Goal: Communication & Community: Connect with others

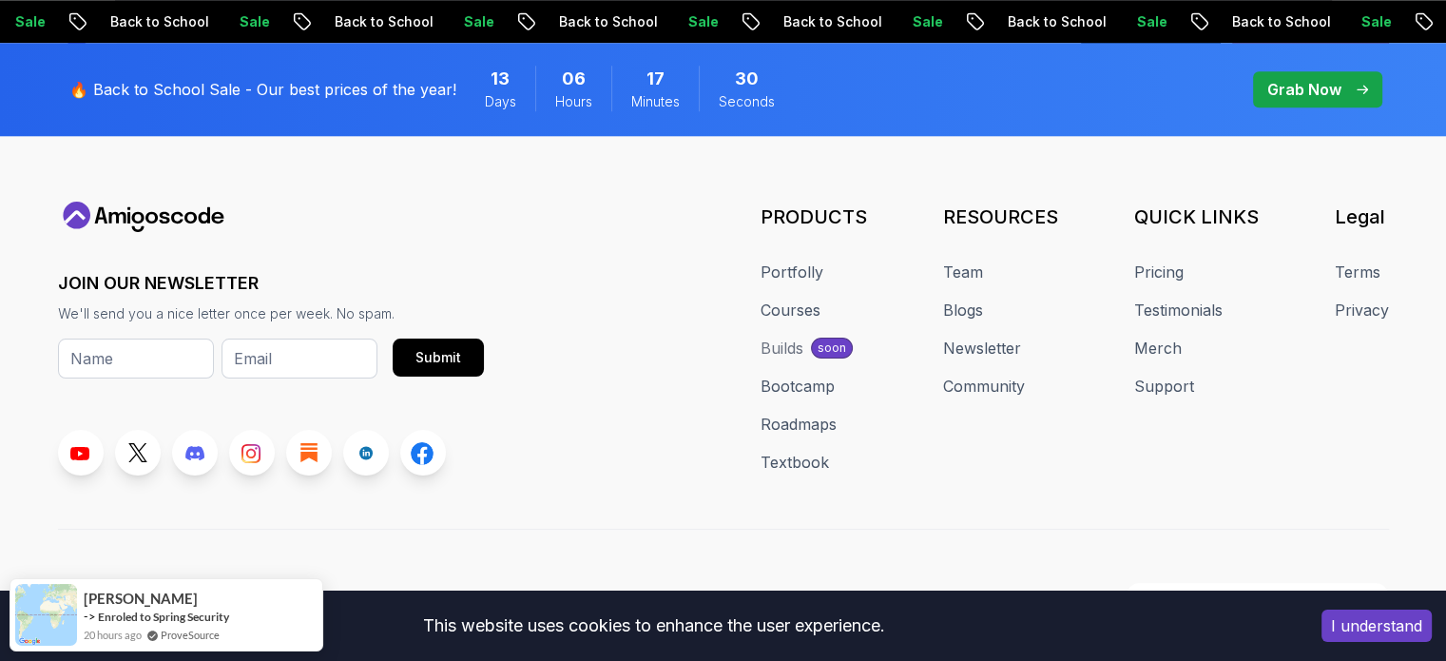
scroll to position [2076, 0]
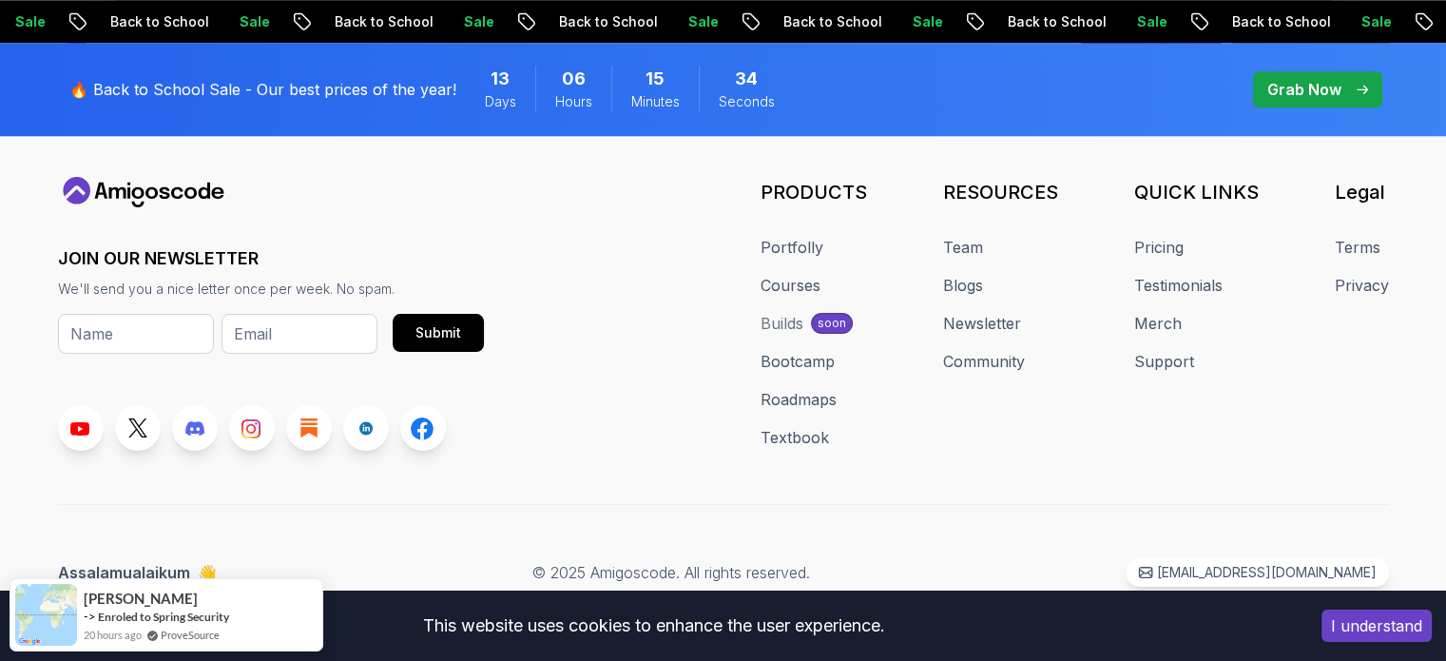
click at [580, 200] on div "JOIN OUR NEWSLETTER We'll send you a nice letter once per week. No spam. Submit…" at bounding box center [723, 314] width 1331 height 274
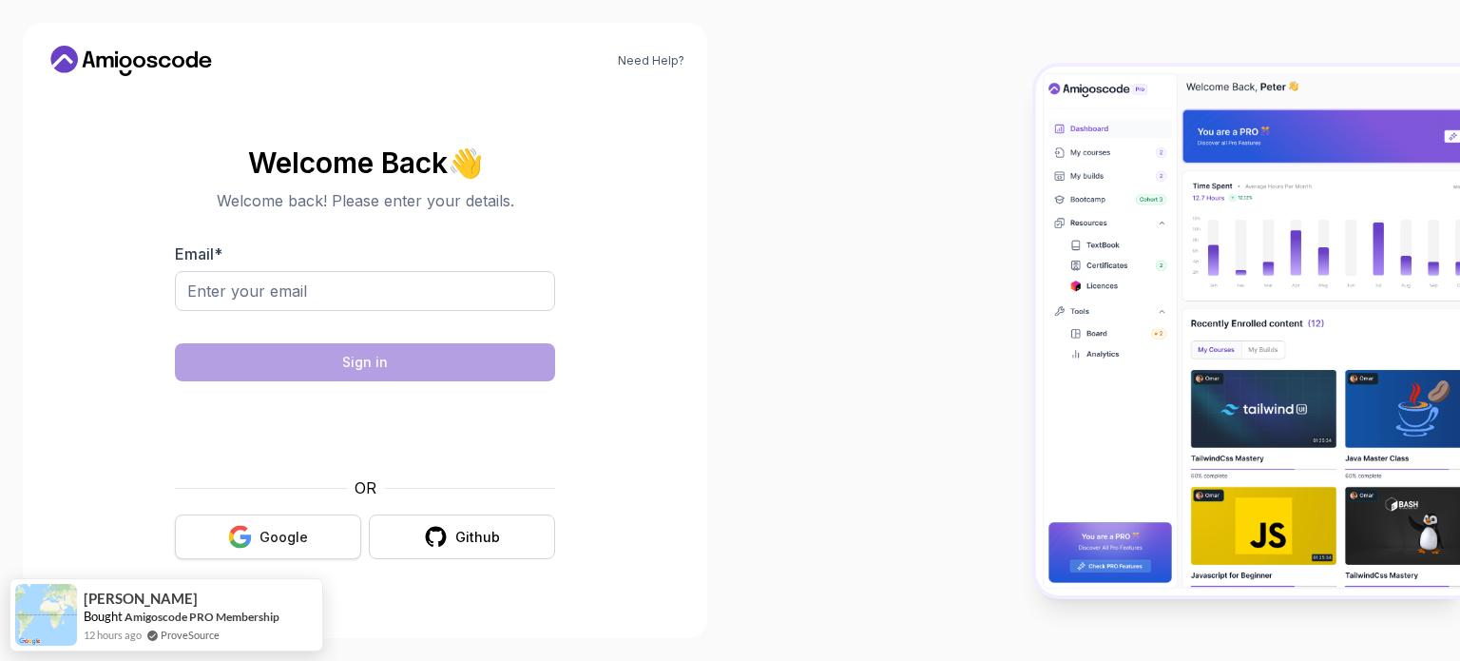
click at [314, 547] on button "Google" at bounding box center [268, 536] width 186 height 45
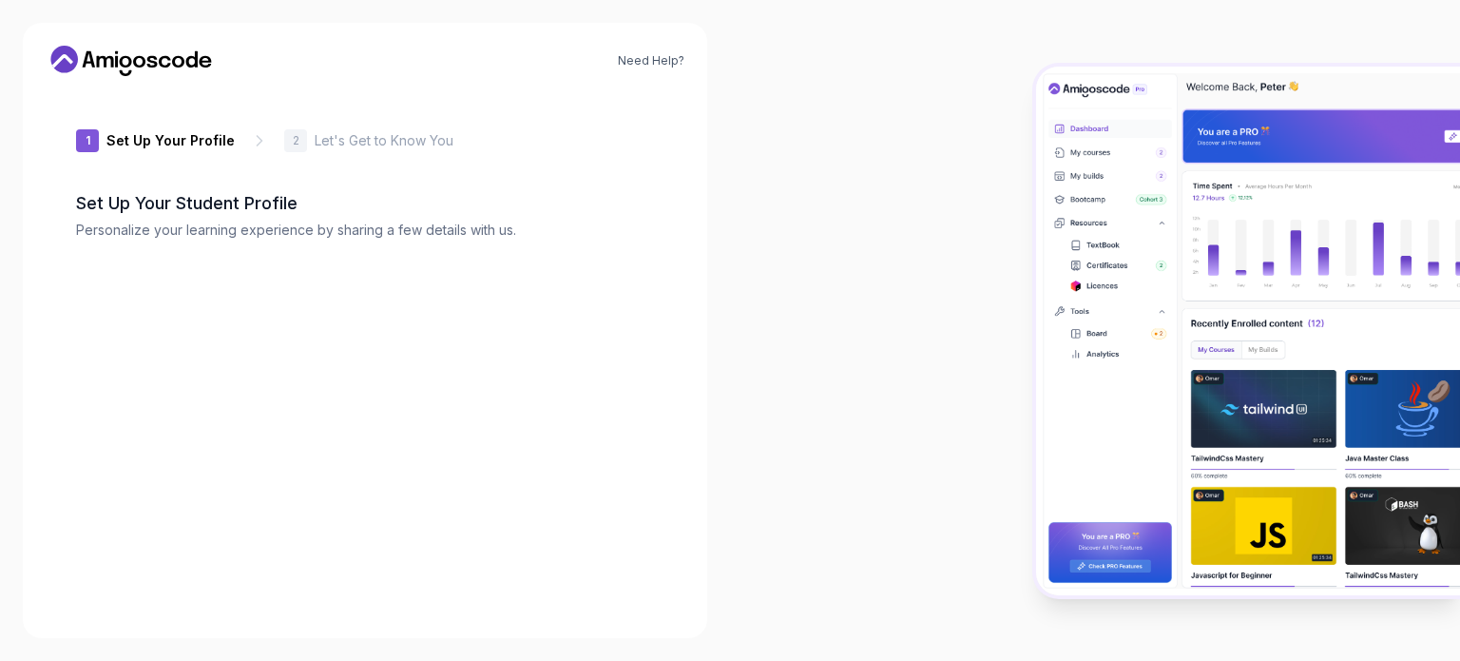
type input "gentlejackal7135b"
